Goal: Task Accomplishment & Management: Use online tool/utility

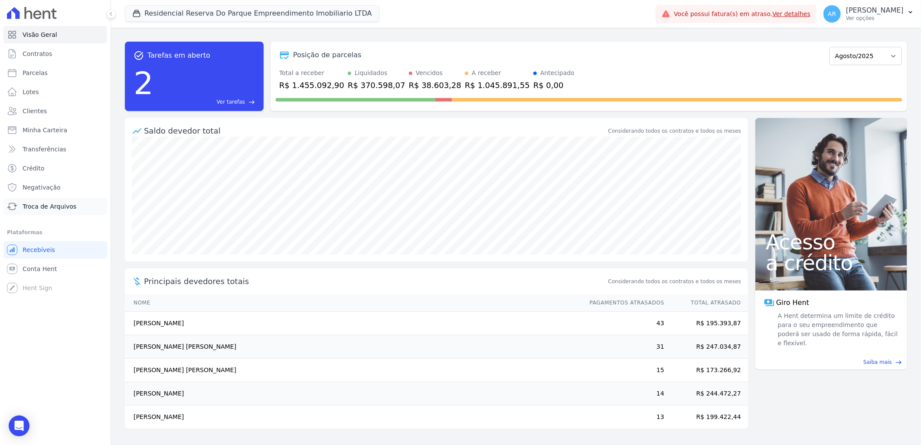
click at [51, 207] on span "Troca de Arquivos" at bounding box center [50, 206] width 54 height 9
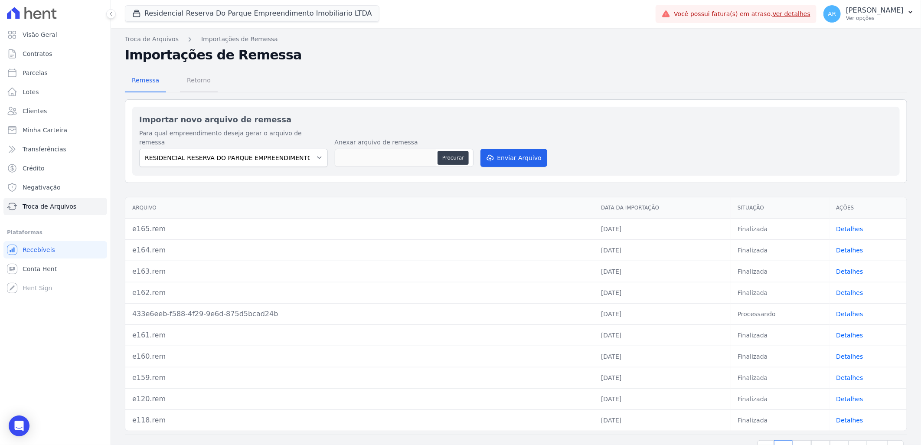
click at [204, 80] on span "Retorno" at bounding box center [199, 80] width 34 height 17
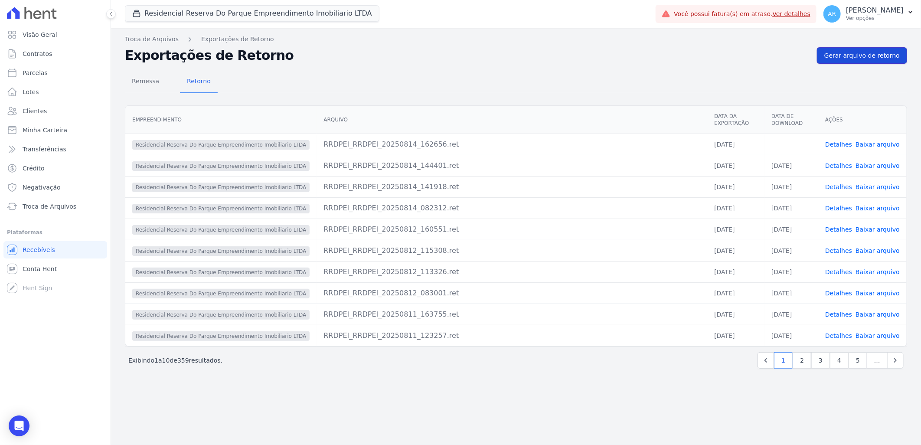
click at [852, 59] on span "Gerar arquivo de retorno" at bounding box center [862, 55] width 75 height 9
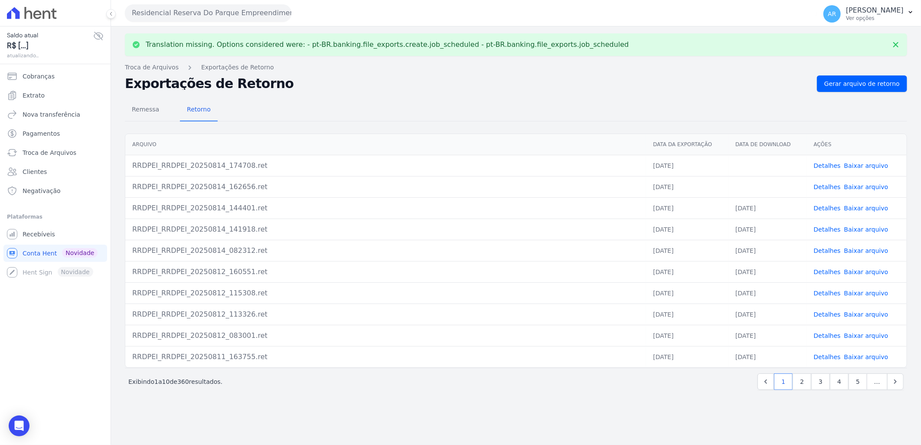
click at [868, 183] on link "Baixar arquivo" at bounding box center [866, 186] width 44 height 7
click at [868, 167] on link "Baixar arquivo" at bounding box center [866, 165] width 44 height 7
